Goal: Find specific page/section: Find specific page/section

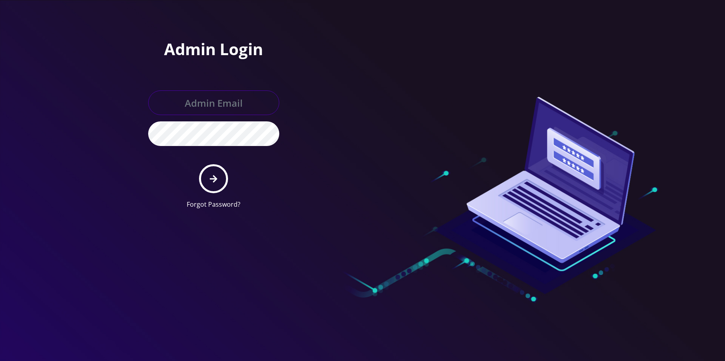
type input "[EMAIL_ADDRESS][DOMAIN_NAME]"
click at [210, 175] on icon "submit" at bounding box center [214, 179] width 8 height 9
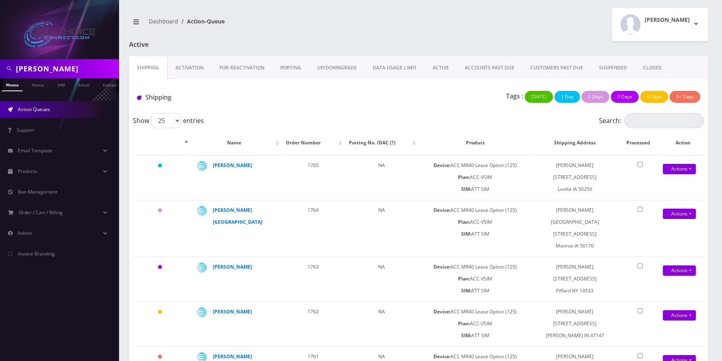
scroll to position [0, 4]
click at [38, 62] on input "leach" at bounding box center [66, 68] width 101 height 15
paste input "525-252-5252"
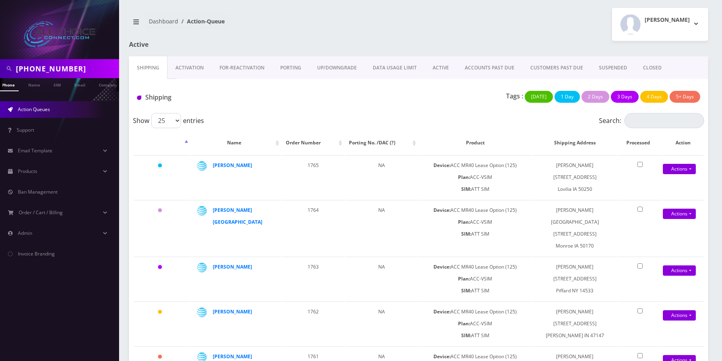
click at [32, 68] on input "525-252-5252" at bounding box center [66, 68] width 101 height 15
click at [44, 69] on input "525252-5252" at bounding box center [66, 68] width 101 height 15
type input "5252525252"
click at [14, 86] on link "Phone" at bounding box center [8, 84] width 21 height 13
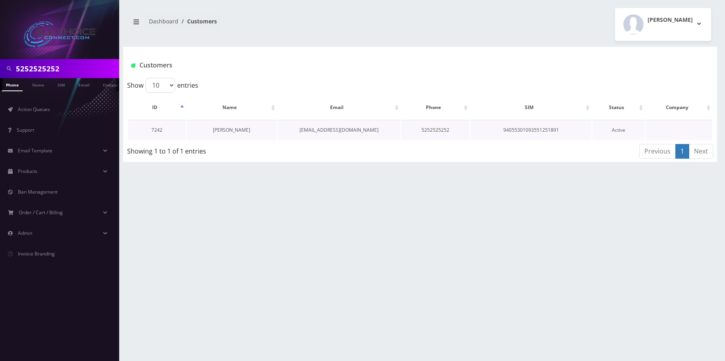
click at [237, 128] on link "Dylan Konopasek" at bounding box center [231, 130] width 37 height 7
